Goal: Find specific page/section: Find specific page/section

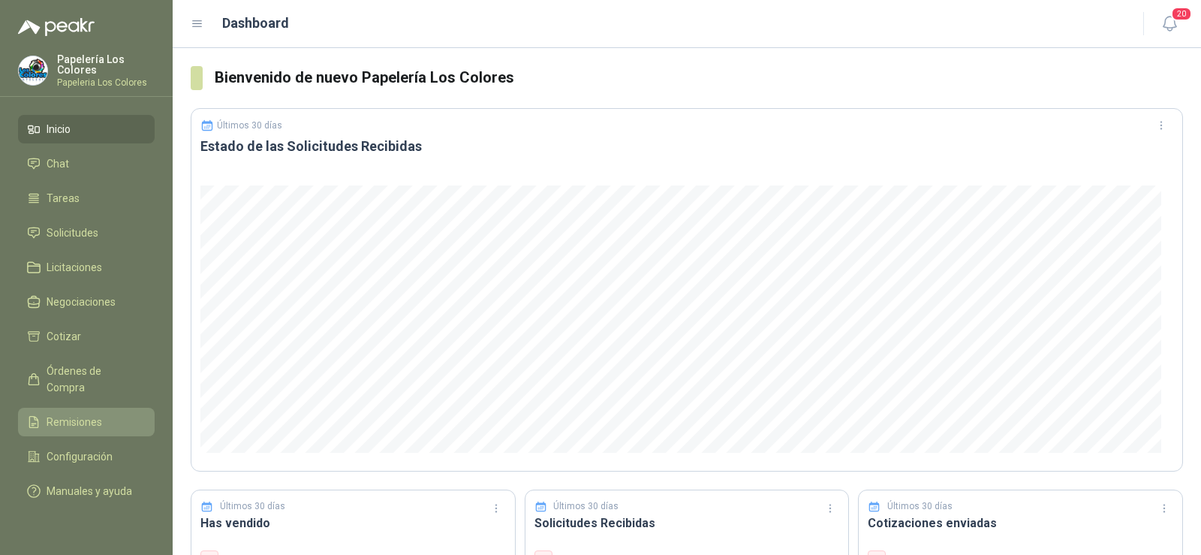
click at [78, 414] on span "Remisiones" at bounding box center [75, 422] width 56 height 17
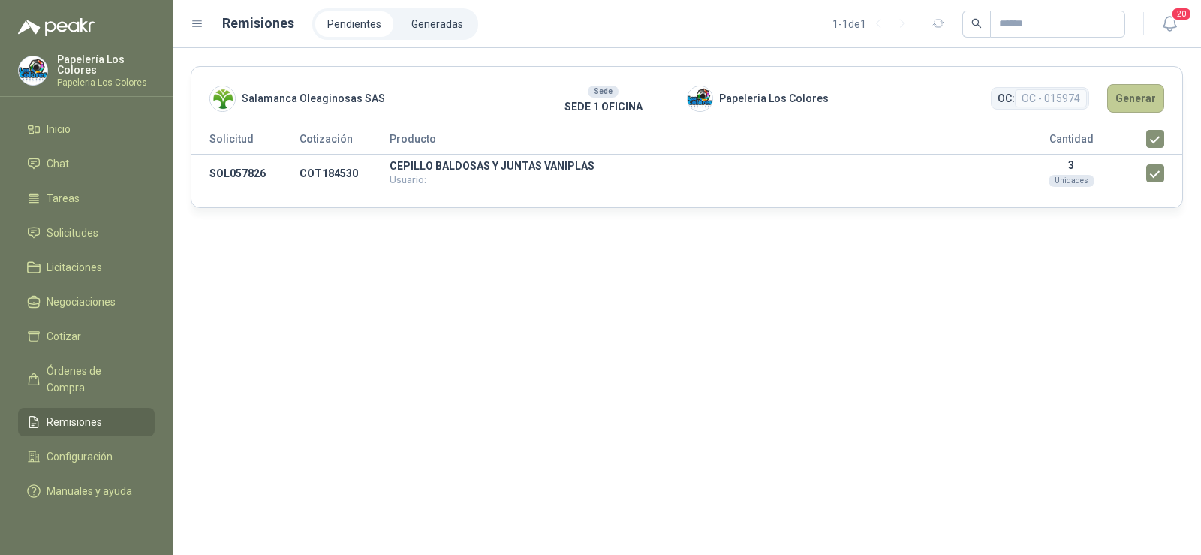
click at [1139, 104] on button "Generar" at bounding box center [1135, 98] width 57 height 29
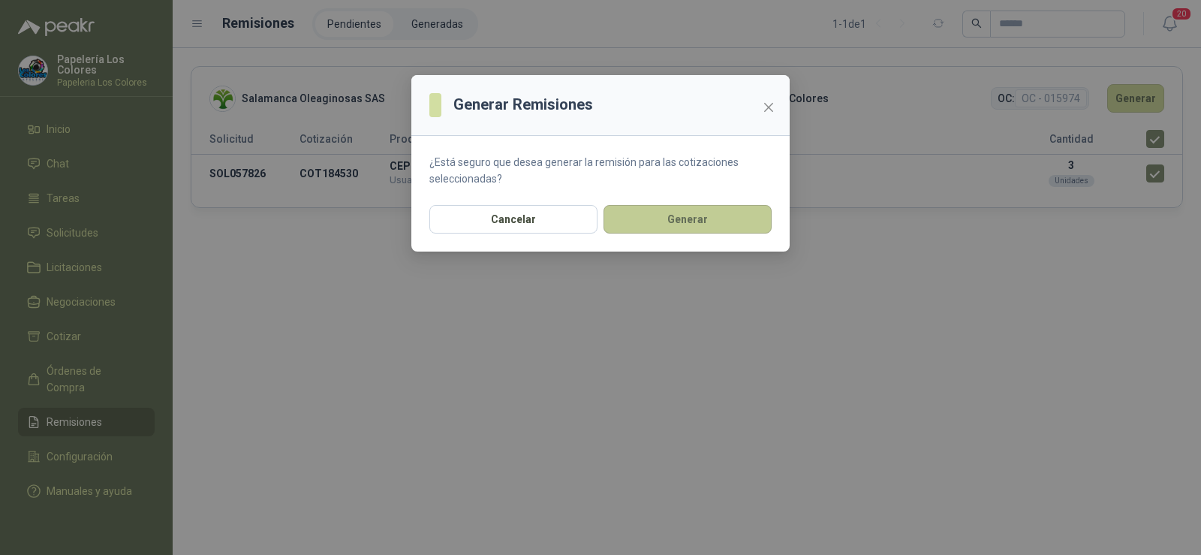
click at [697, 221] on button "Generar" at bounding box center [688, 219] width 168 height 29
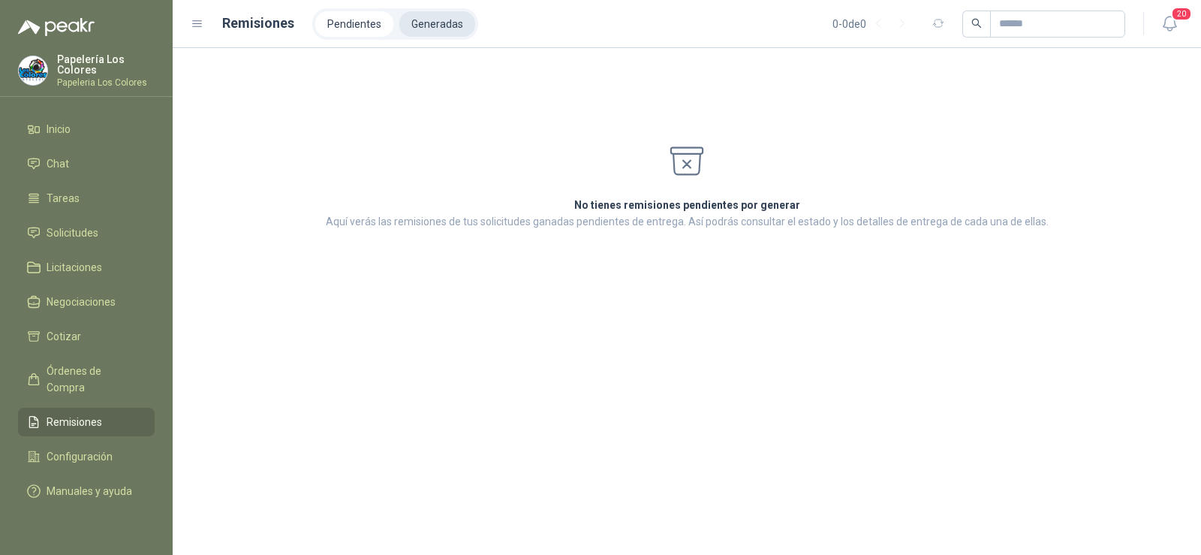
click at [441, 29] on li "Generadas" at bounding box center [437, 24] width 76 height 26
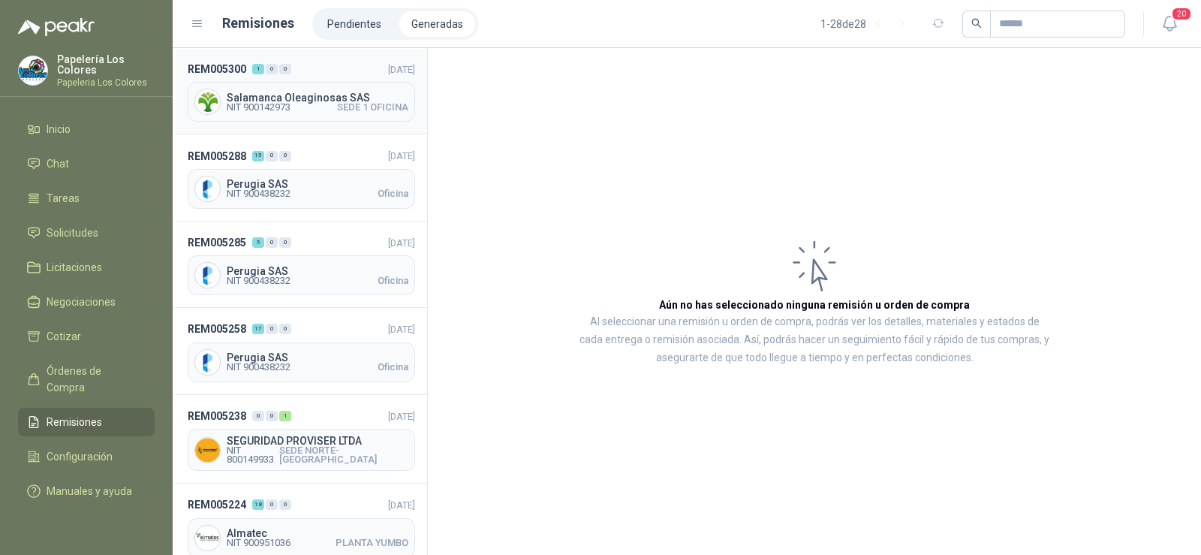
click at [288, 101] on span "Salamanca Oleaginosas SAS" at bounding box center [318, 97] width 182 height 11
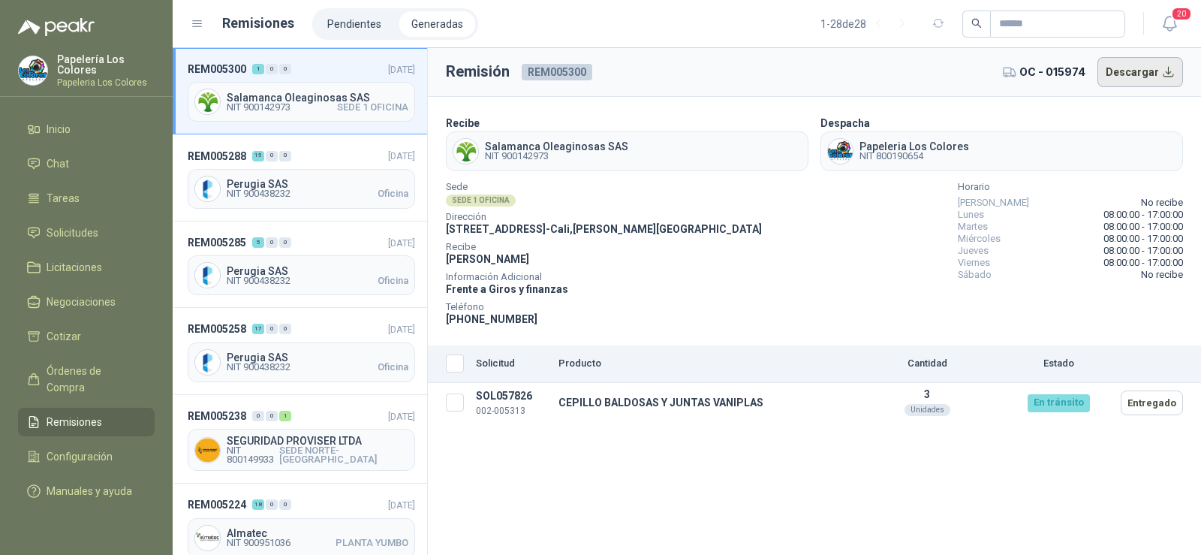
click at [1144, 67] on button "Descargar" at bounding box center [1141, 72] width 86 height 30
click at [65, 233] on span "Solicitudes" at bounding box center [73, 232] width 52 height 17
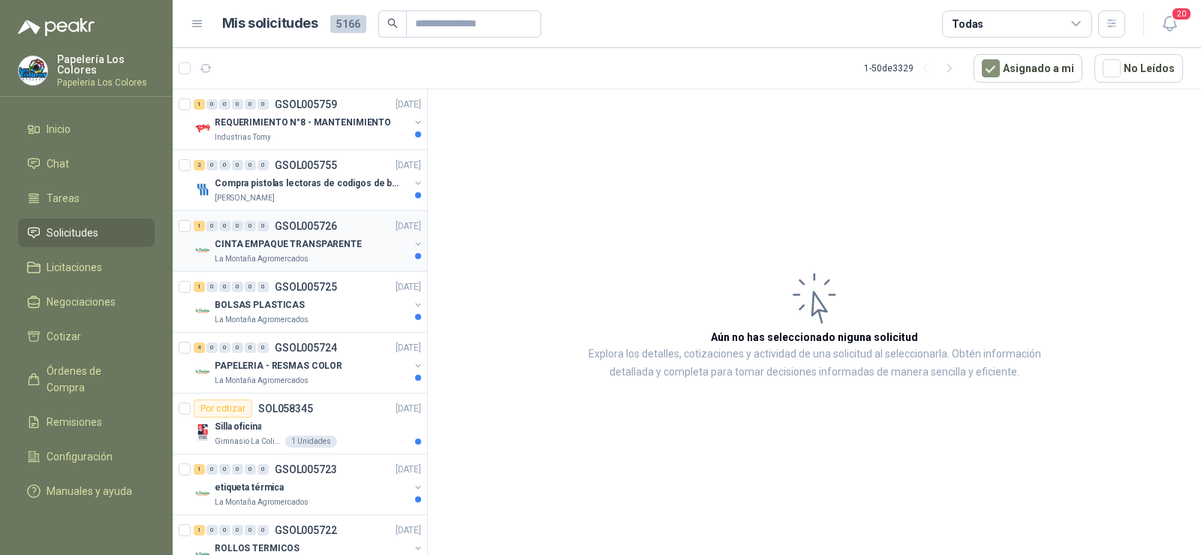
click at [315, 249] on p "CINTA EMPAQUE TRANSPARENTE" at bounding box center [288, 244] width 147 height 14
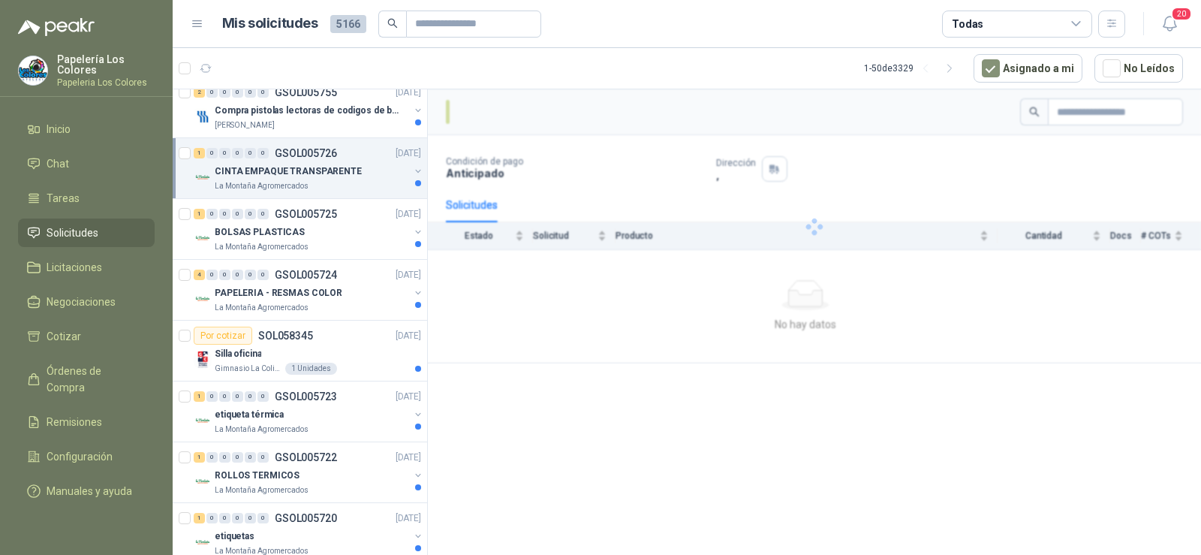
scroll to position [75, 0]
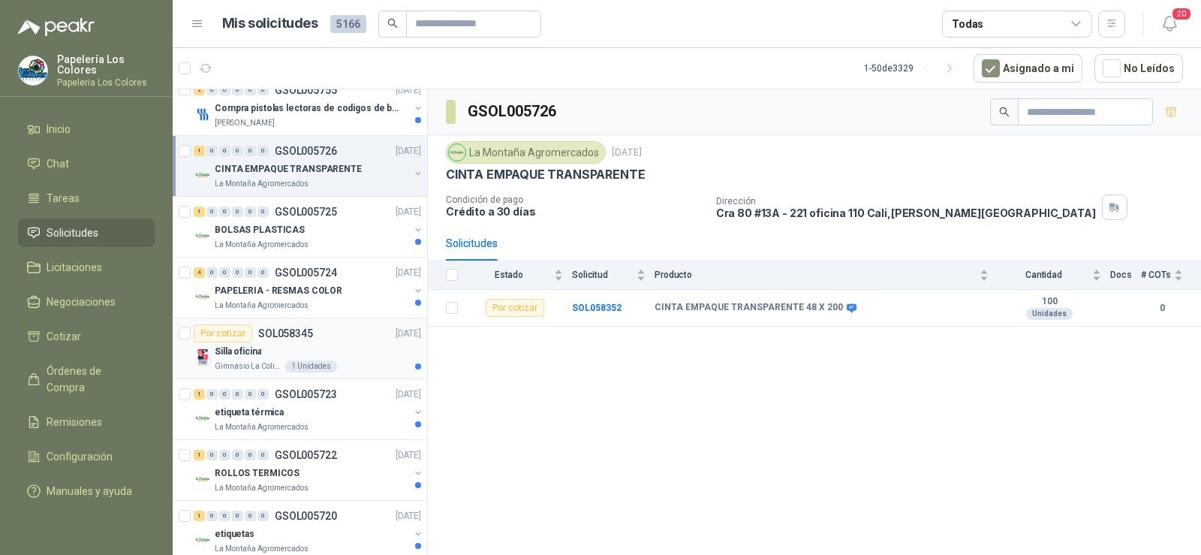
click at [263, 359] on div "Silla oficina" at bounding box center [318, 351] width 206 height 18
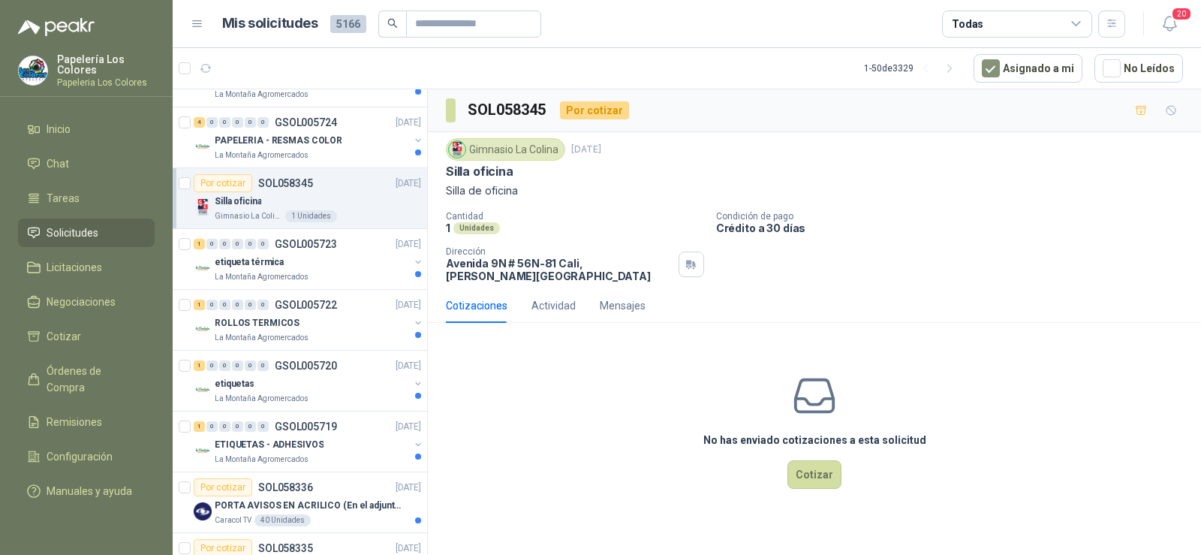
scroll to position [300, 0]
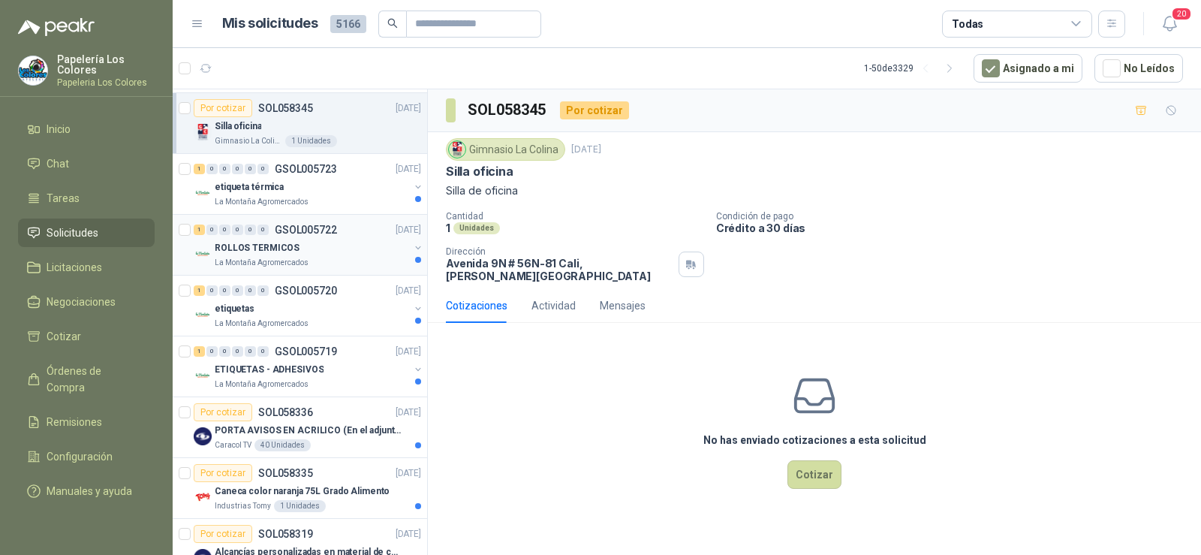
click at [259, 258] on p "La Montaña Agromercados" at bounding box center [262, 263] width 94 height 12
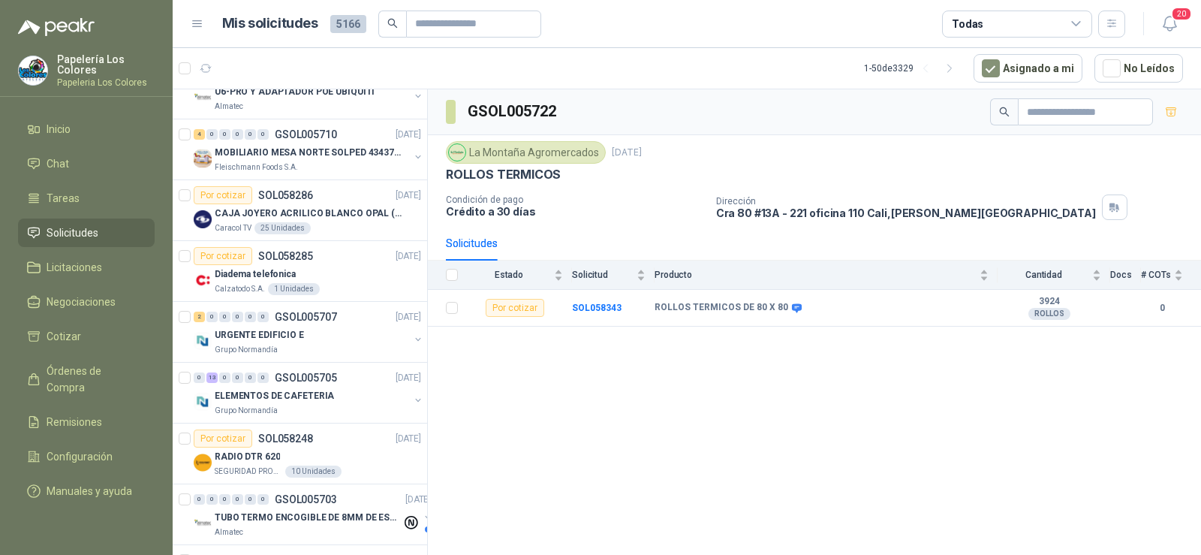
scroll to position [1126, 0]
click at [252, 336] on p "URGENTE EDIFICIO E" at bounding box center [259, 334] width 89 height 14
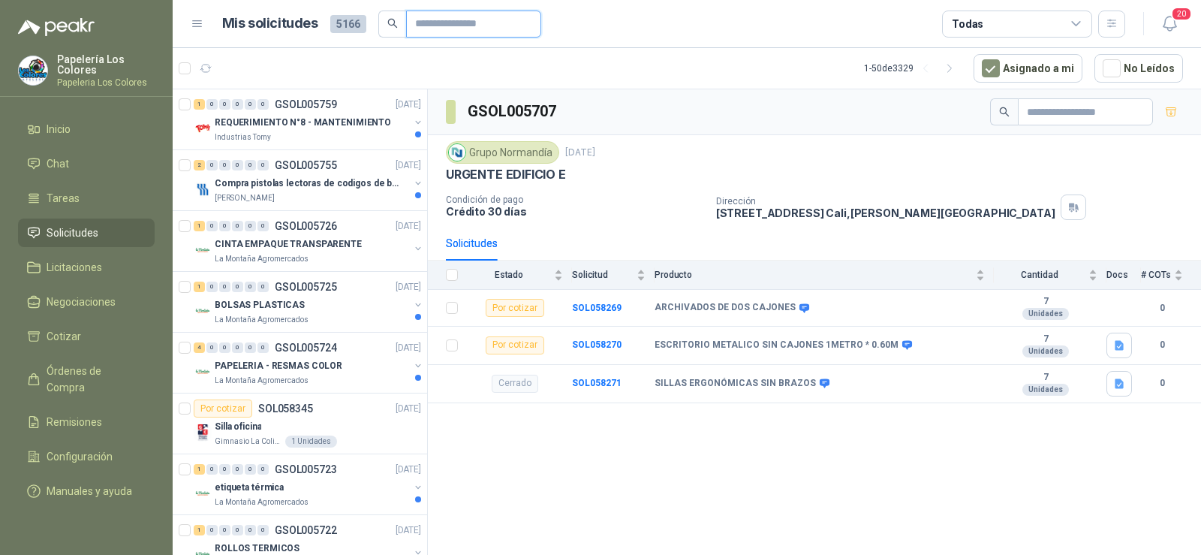
click at [458, 21] on input "text" at bounding box center [467, 24] width 105 height 26
type input "*********"
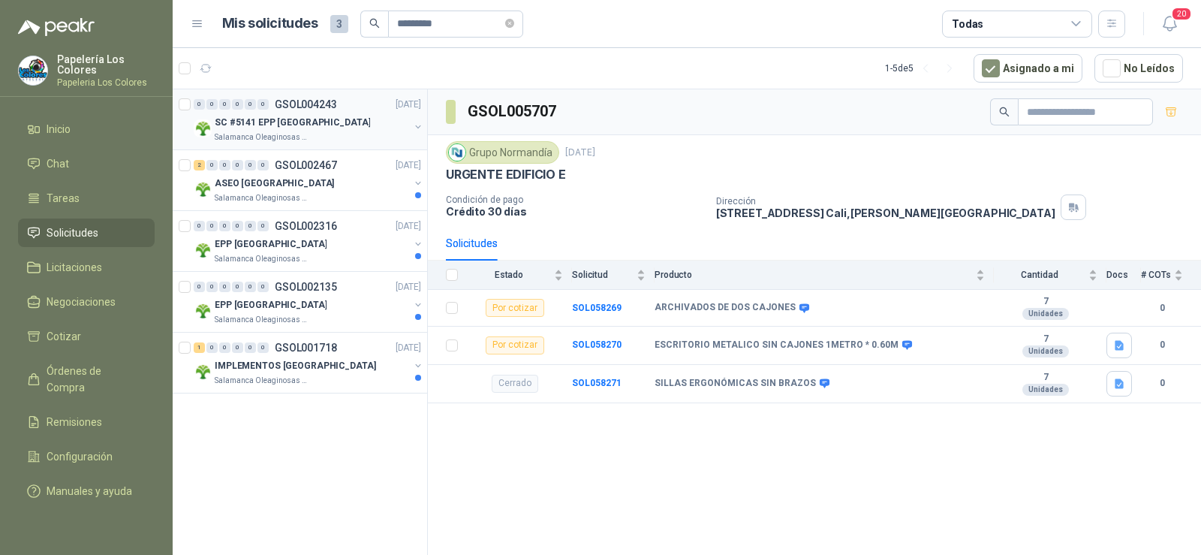
click at [256, 139] on p "Salamanca Oleaginosas SAS" at bounding box center [262, 137] width 95 height 12
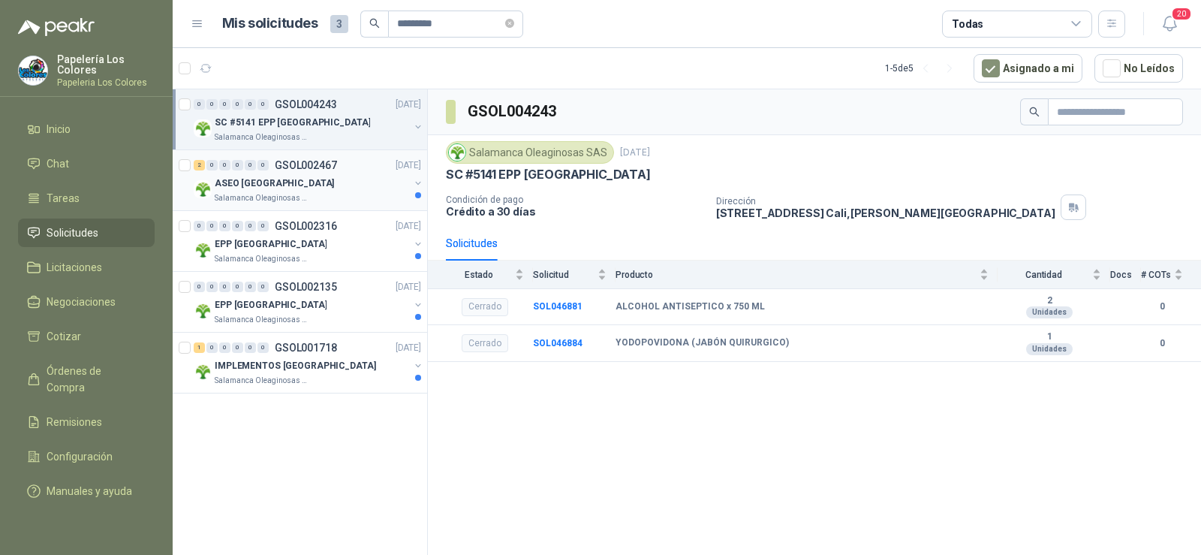
click at [243, 197] on p "Salamanca Oleaginosas SAS" at bounding box center [262, 198] width 95 height 12
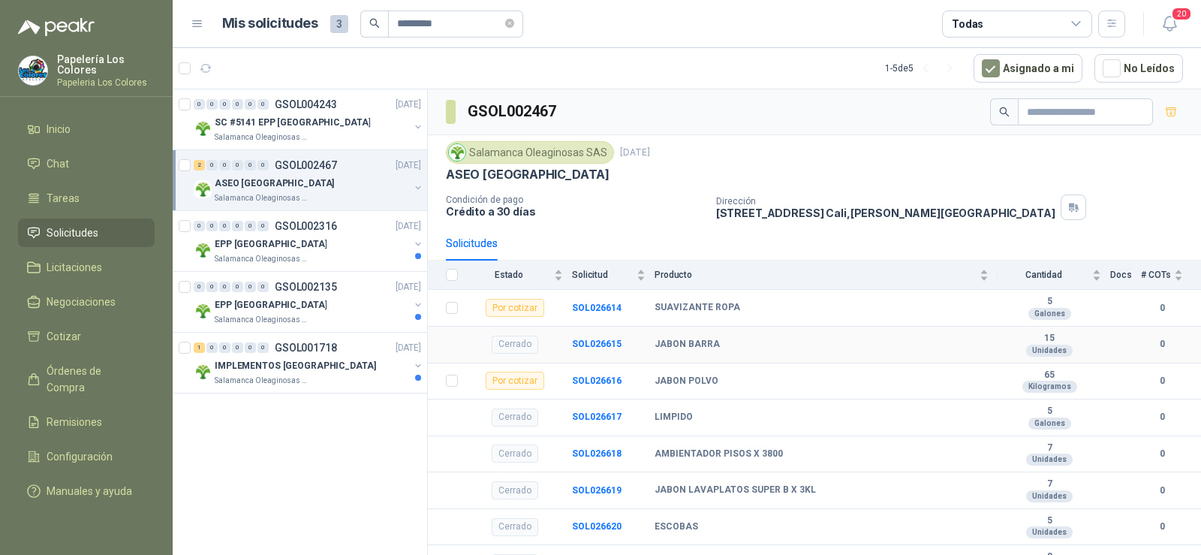
scroll to position [22, 0]
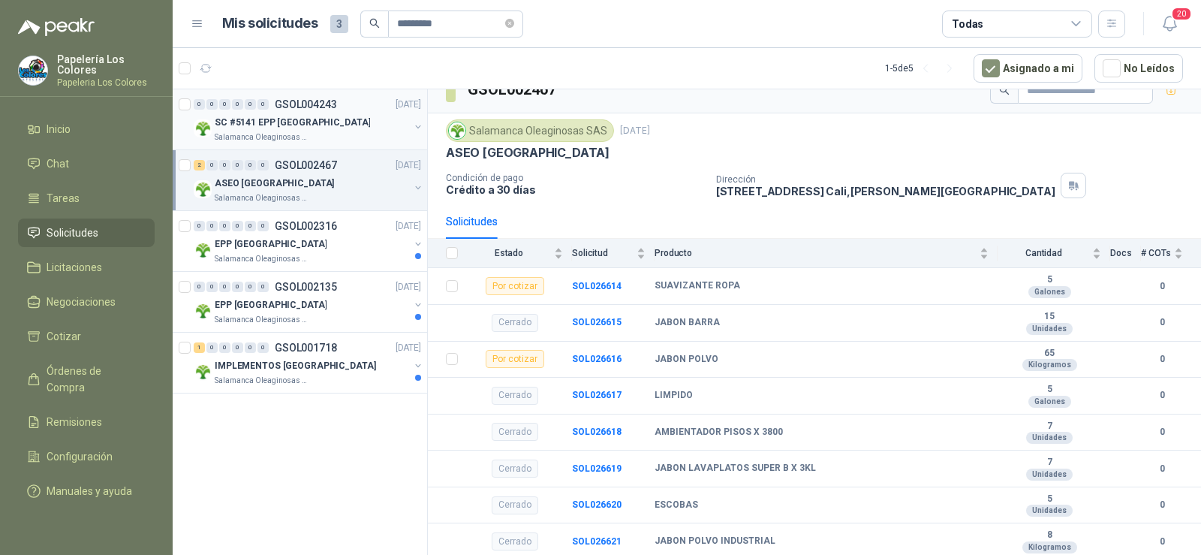
click at [241, 148] on div "0 0 0 0 0 0 GSOL004243 [DATE] SC #5141 EPP [GEOGRAPHIC_DATA] Salamanca Oleagino…" at bounding box center [300, 119] width 255 height 61
click at [314, 135] on div "Salamanca Oleaginosas SAS" at bounding box center [312, 137] width 194 height 12
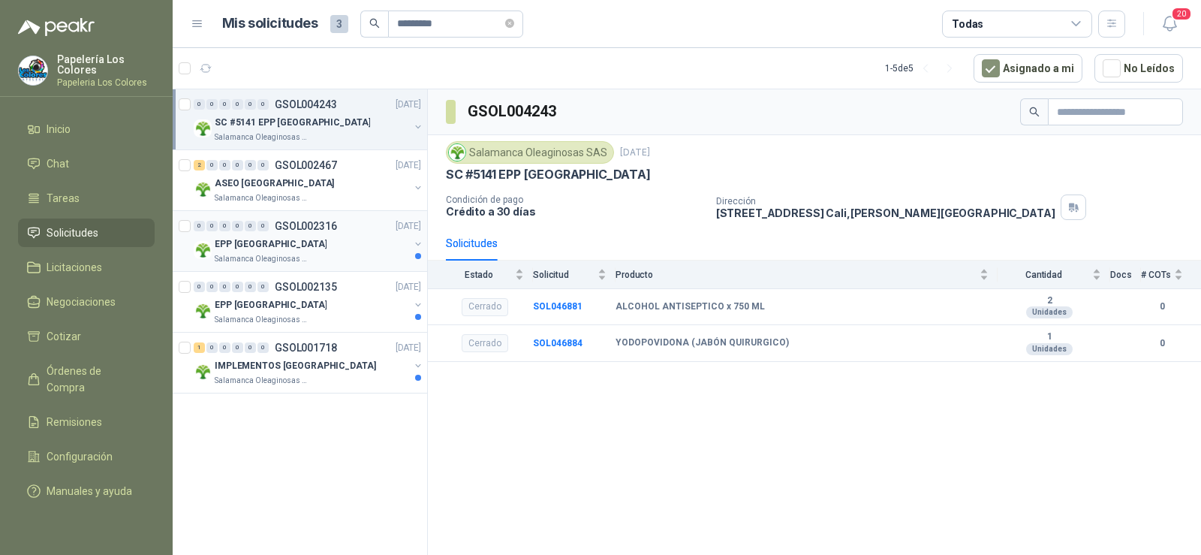
click at [311, 243] on div "EPP [GEOGRAPHIC_DATA]" at bounding box center [312, 244] width 194 height 18
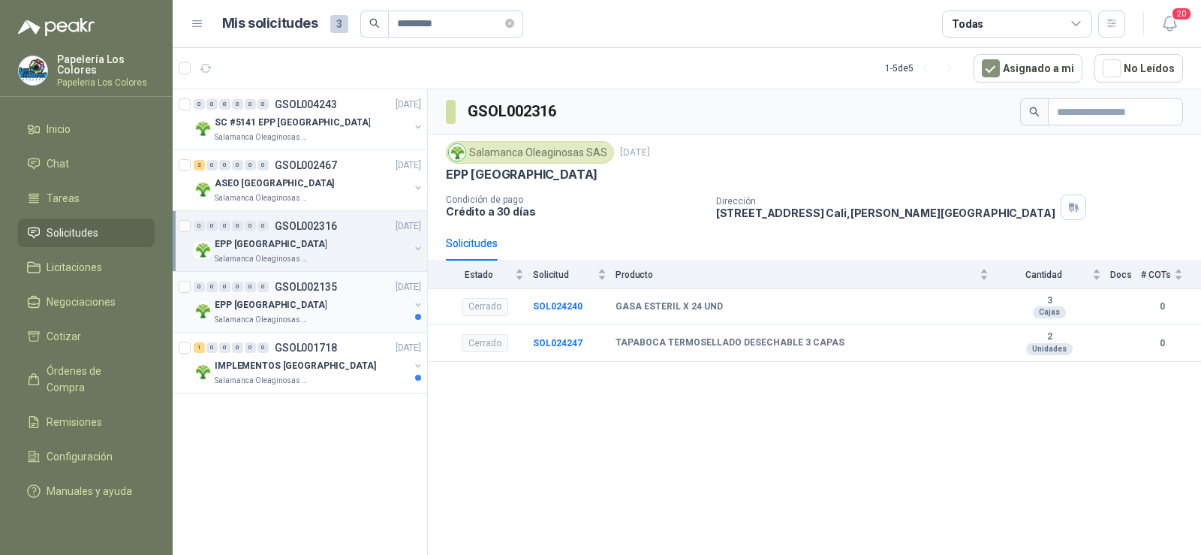
click at [295, 306] on div "EPP [GEOGRAPHIC_DATA]" at bounding box center [312, 305] width 194 height 18
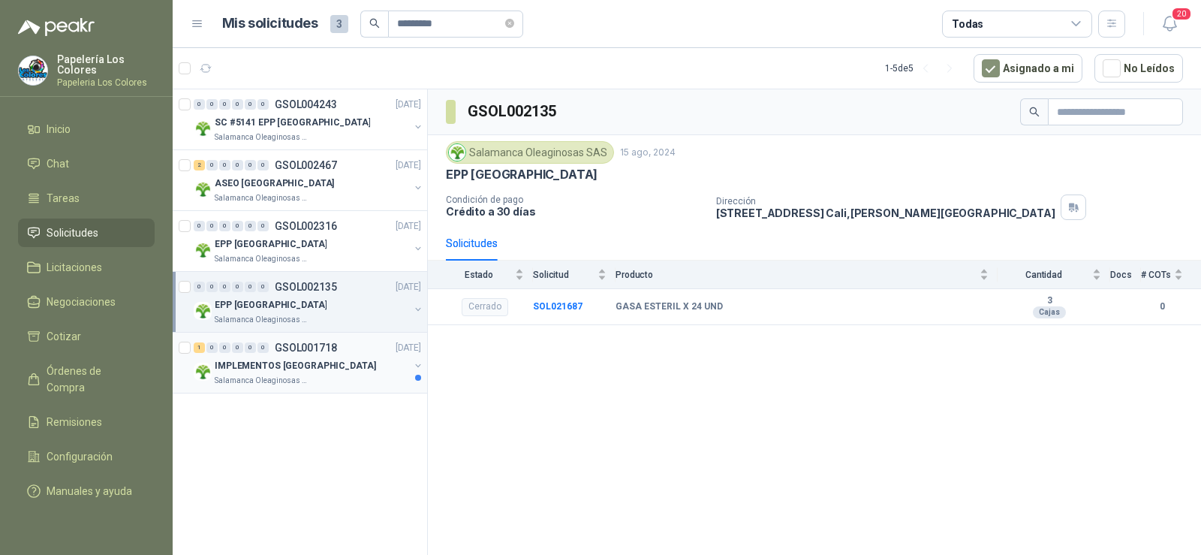
click at [296, 369] on p "IMPLEMENTOS [GEOGRAPHIC_DATA]" at bounding box center [295, 366] width 161 height 14
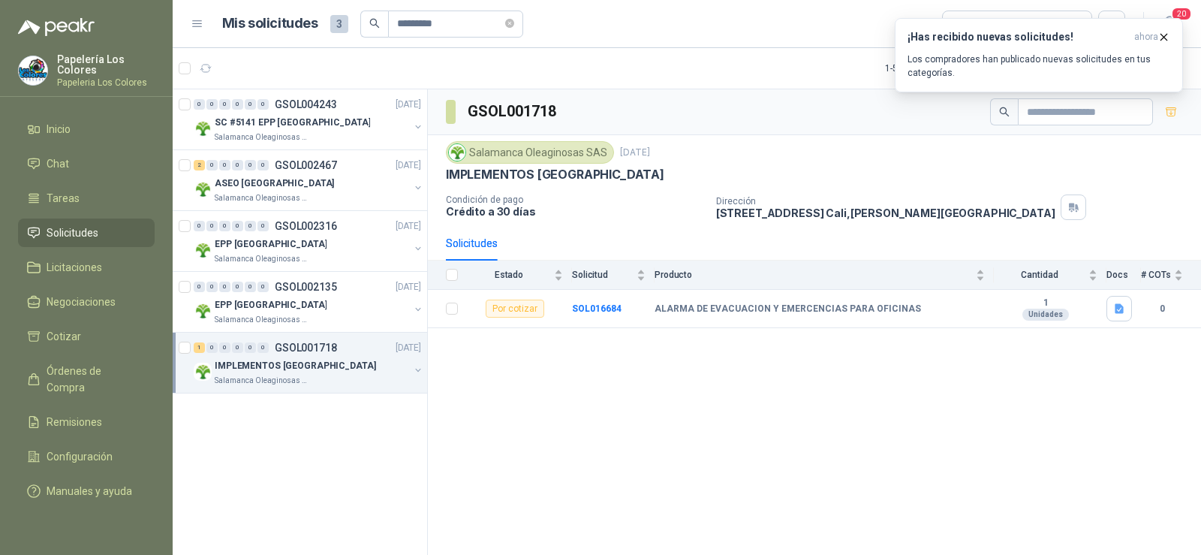
click at [69, 225] on span "Solicitudes" at bounding box center [73, 232] width 52 height 17
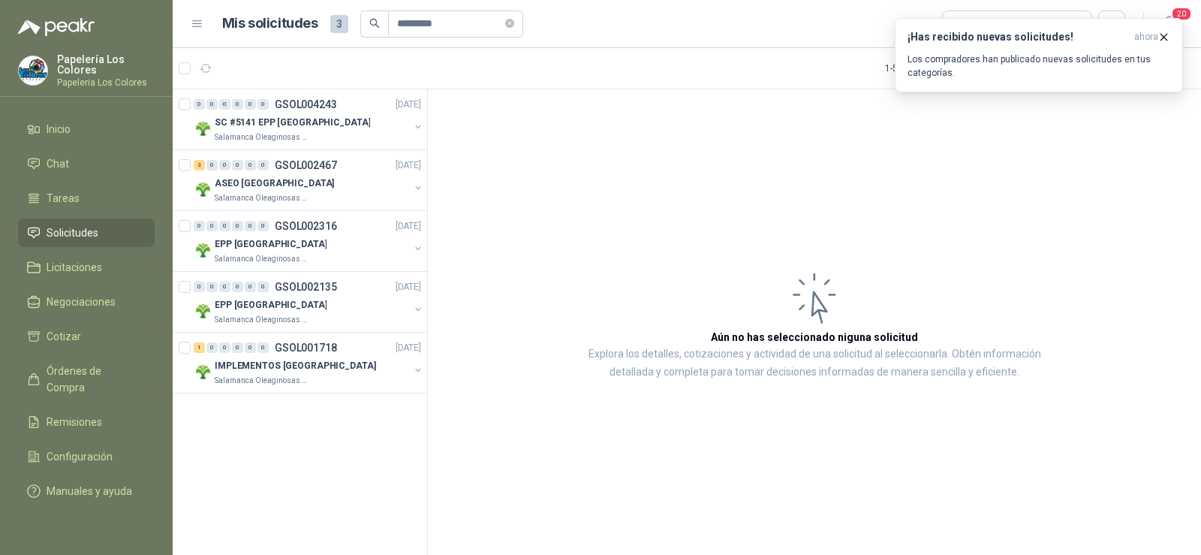
click at [80, 226] on span "Solicitudes" at bounding box center [73, 232] width 52 height 17
click at [514, 23] on icon "close-circle" at bounding box center [509, 23] width 9 height 9
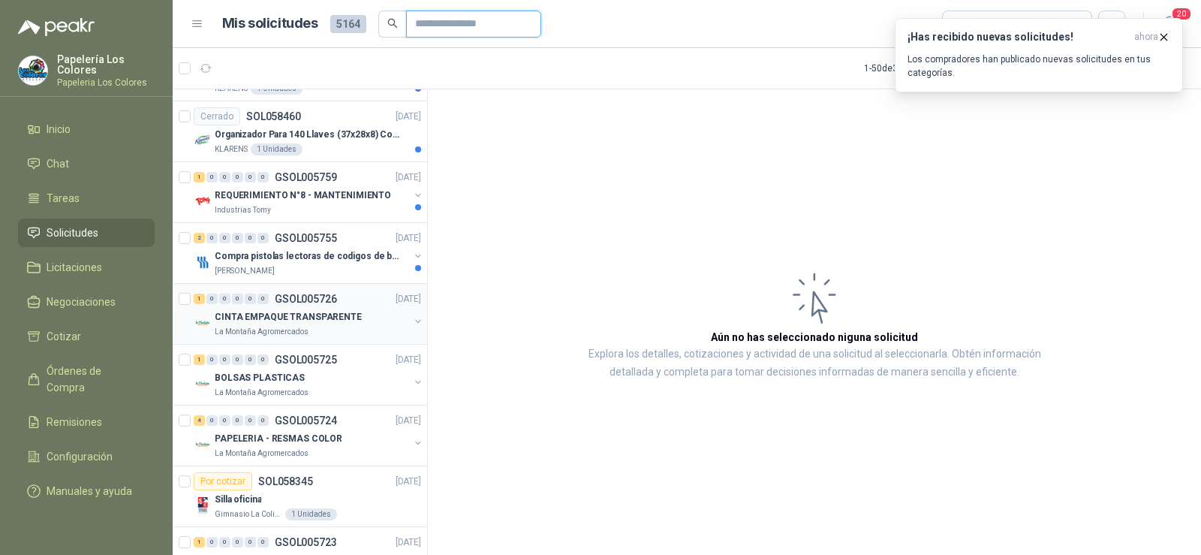
scroll to position [75, 0]
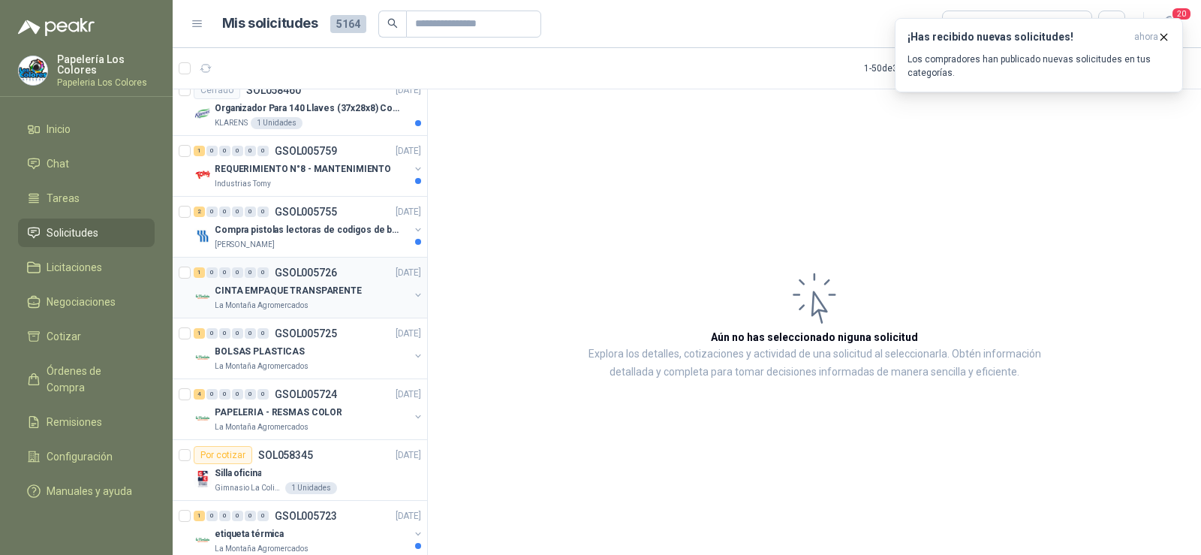
click at [287, 293] on p "CINTA EMPAQUE TRANSPARENTE" at bounding box center [288, 291] width 147 height 14
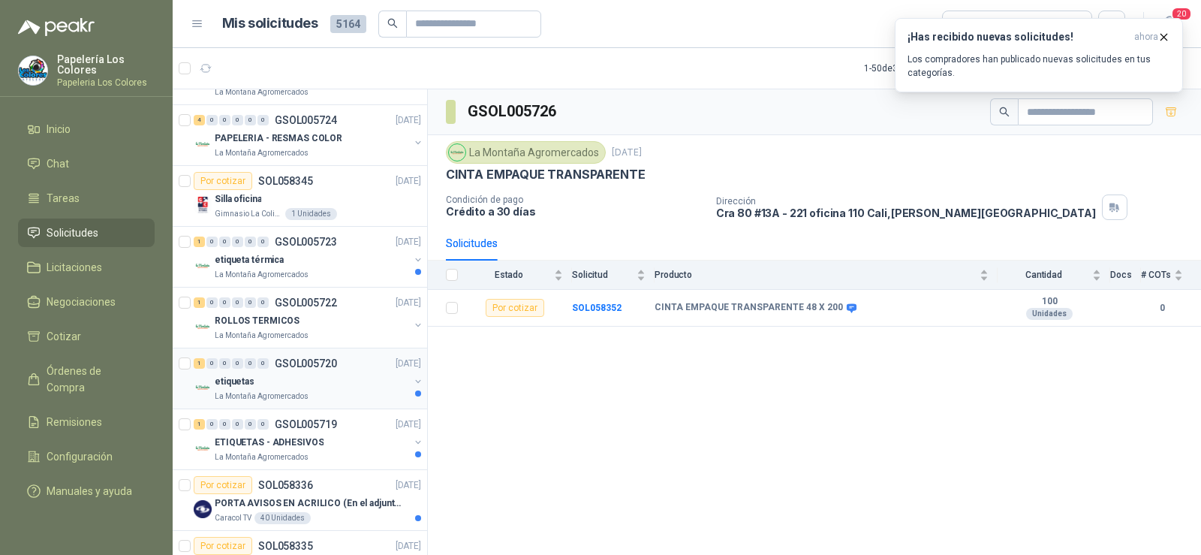
scroll to position [375, 0]
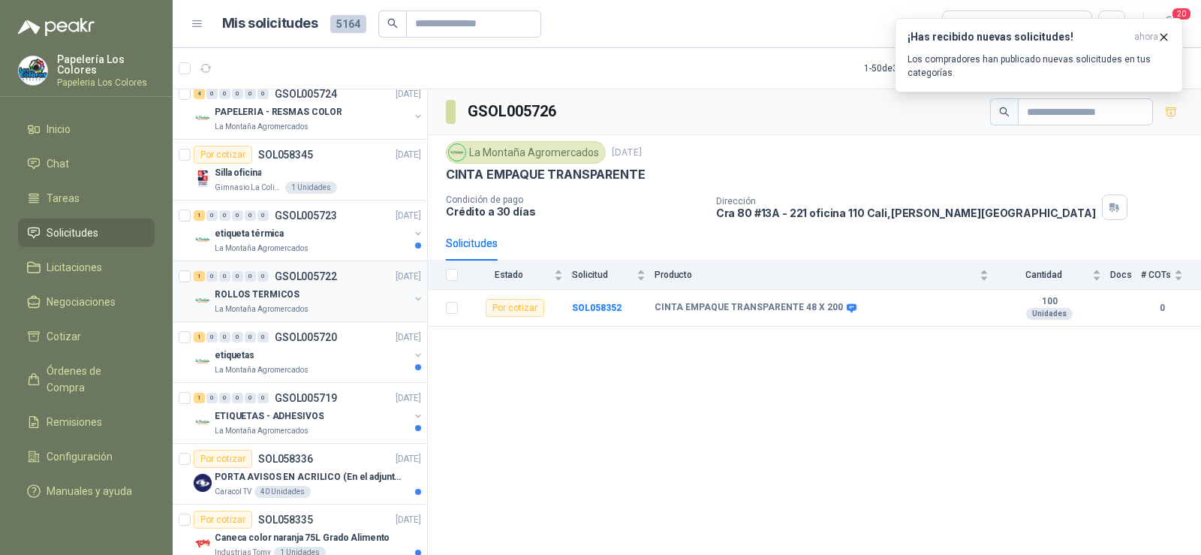
click at [268, 300] on p "ROLLOS TERMICOS" at bounding box center [257, 295] width 85 height 14
